Goal: Task Accomplishment & Management: Manage account settings

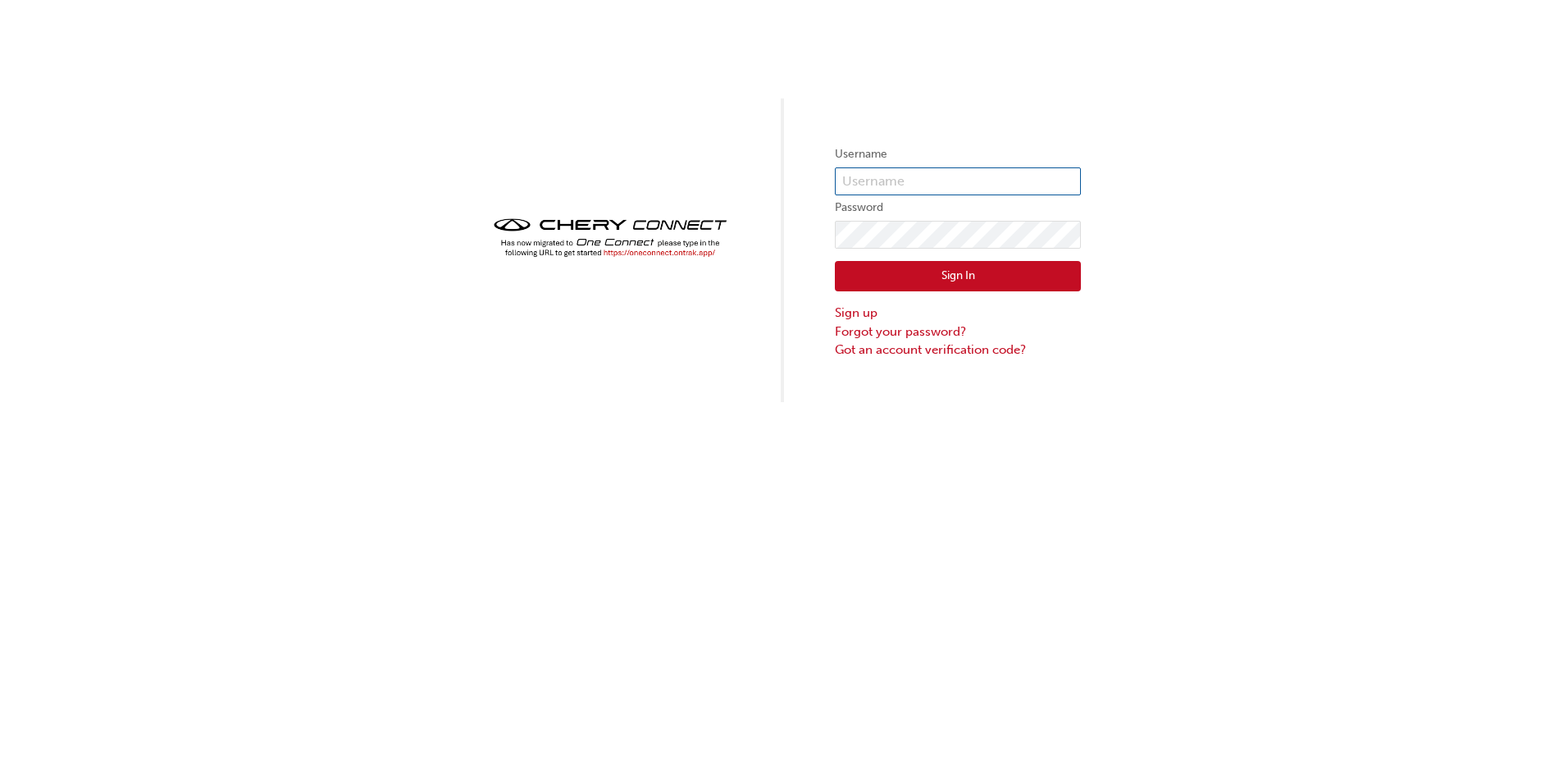
type input "[EMAIL_ADDRESS][PERSON_NAME][DOMAIN_NAME]"
click at [977, 297] on div "Sign In Sign up Forgot your password? Got an account verification code?" at bounding box center [958, 303] width 246 height 110
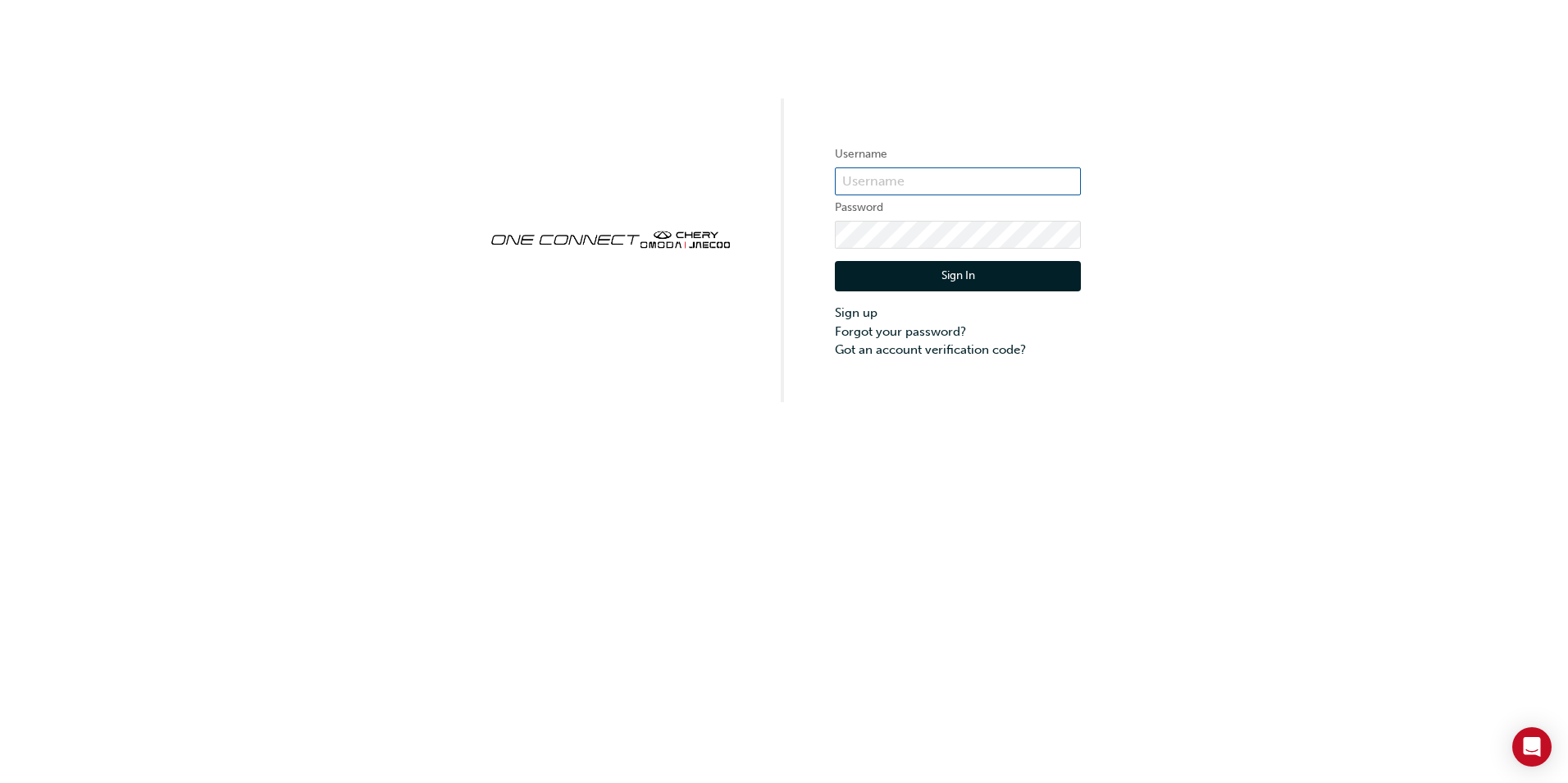
type input "[EMAIL_ADDRESS][PERSON_NAME][DOMAIN_NAME]"
click at [1033, 184] on input "[EMAIL_ADDRESS][PERSON_NAME][DOMAIN_NAME]" at bounding box center [958, 181] width 246 height 28
click at [1086, 173] on div "Username [PERSON_NAME][EMAIL_ADDRESS][PERSON_NAME][DOMAIN_NAME] Password Sign I…" at bounding box center [784, 201] width 1568 height 402
drag, startPoint x: 1074, startPoint y: 177, endPoint x: 671, endPoint y: 202, distance: 403.8
click at [671, 202] on div "Username [PERSON_NAME][EMAIL_ADDRESS][PERSON_NAME][DOMAIN_NAME] Password Sign I…" at bounding box center [784, 201] width 1568 height 402
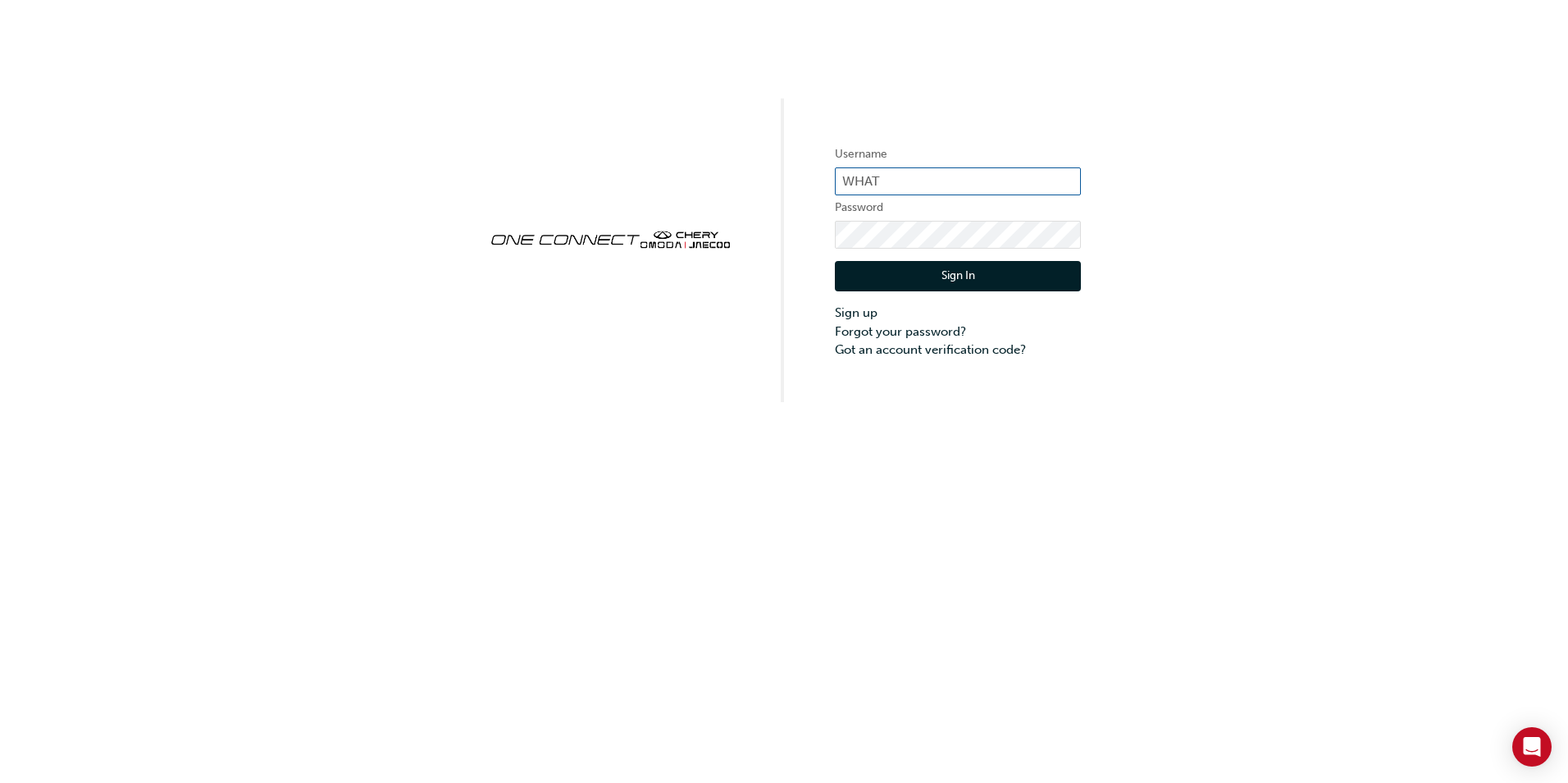
type input "WHAT"
type input "[EMAIL_ADDRESS][PERSON_NAME][DOMAIN_NAME]"
click at [819, 780] on div "Username [PERSON_NAME][EMAIL_ADDRESS][PERSON_NAME][DOMAIN_NAME] Password Sign I…" at bounding box center [784, 391] width 1568 height 783
